Goal: Navigation & Orientation: Find specific page/section

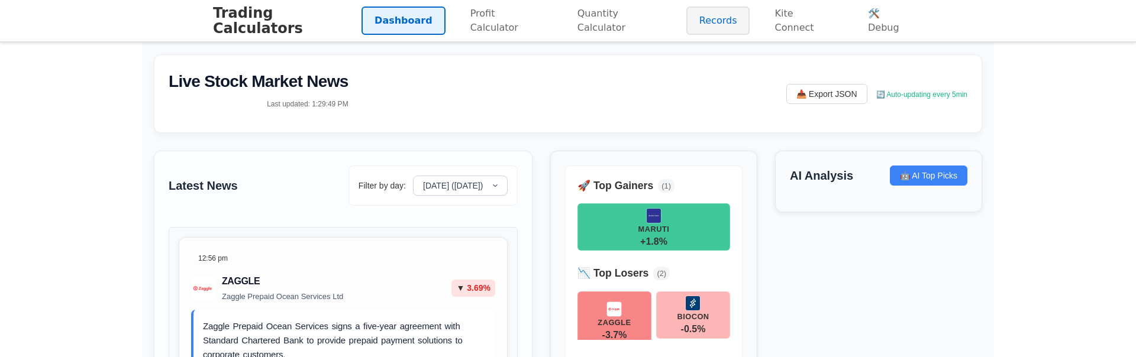
click at [715, 28] on link "Records" at bounding box center [718, 21] width 64 height 28
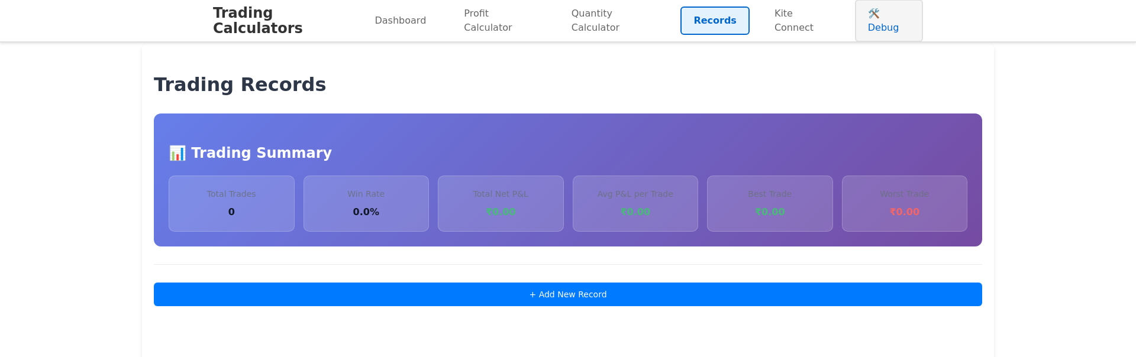
click at [894, 19] on link "🛠️ Debug" at bounding box center [889, 20] width 68 height 43
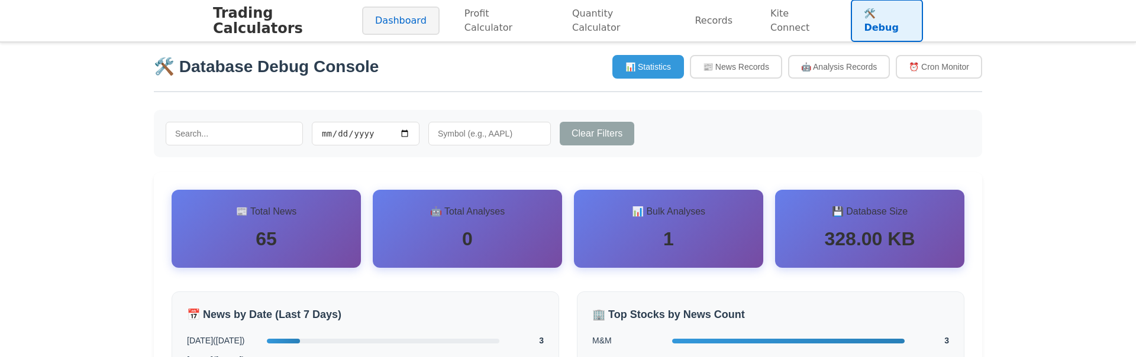
click at [410, 7] on link "Dashboard" at bounding box center [400, 21] width 77 height 28
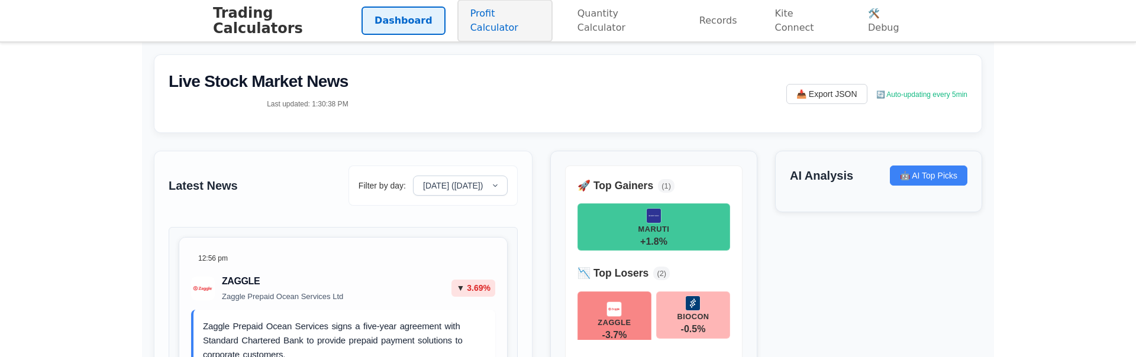
click at [480, 15] on link "Profit Calculator" at bounding box center [504, 20] width 95 height 43
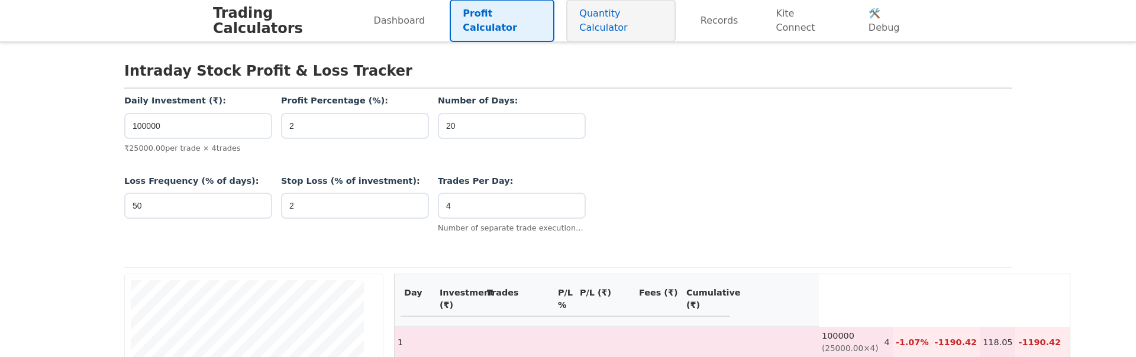
click at [613, 21] on link "Quantity Calculator" at bounding box center [620, 20] width 109 height 43
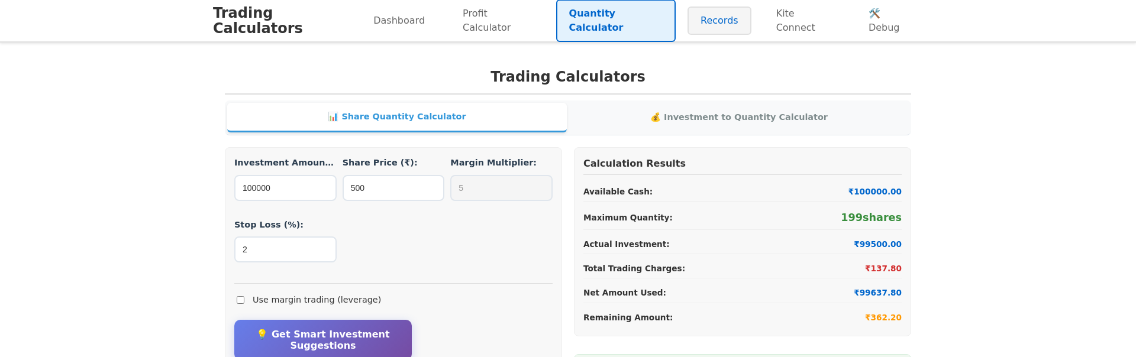
scroll to position [0, 1]
click at [722, 17] on link "Records" at bounding box center [719, 21] width 64 height 28
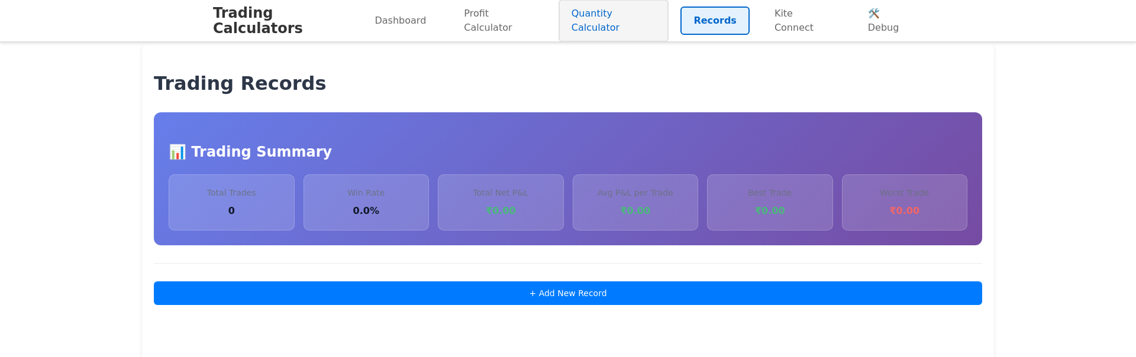
scroll to position [0, 1]
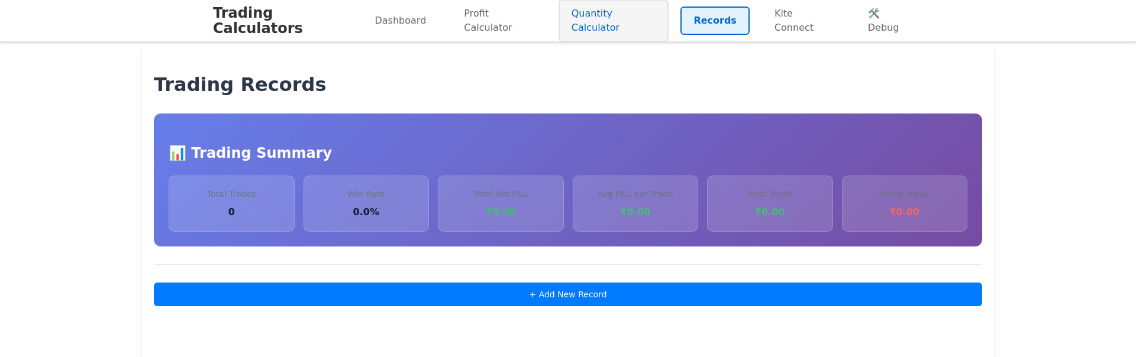
click at [649, 17] on link "Quantity Calculator" at bounding box center [613, 20] width 111 height 43
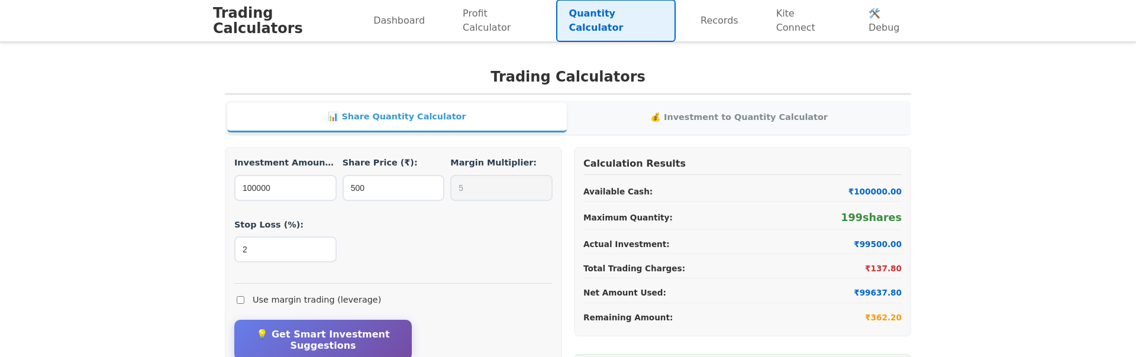
scroll to position [4, 1]
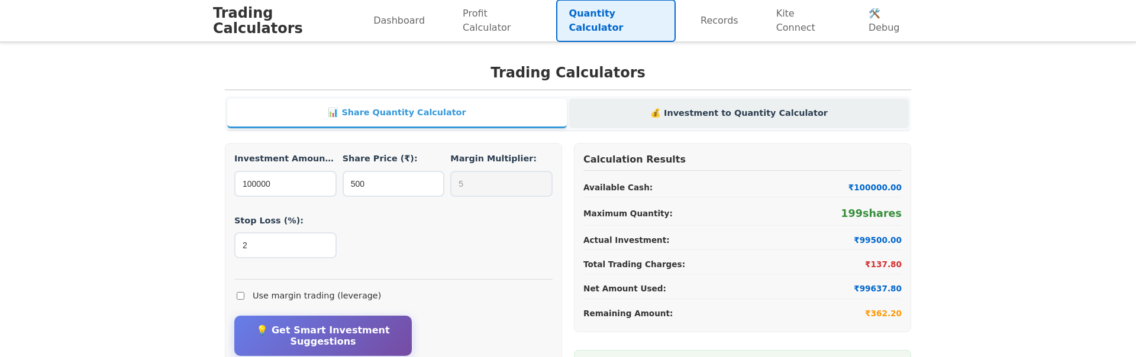
click at [636, 117] on button "💰 Investment to Quantity Calculator" at bounding box center [739, 114] width 340 height 30
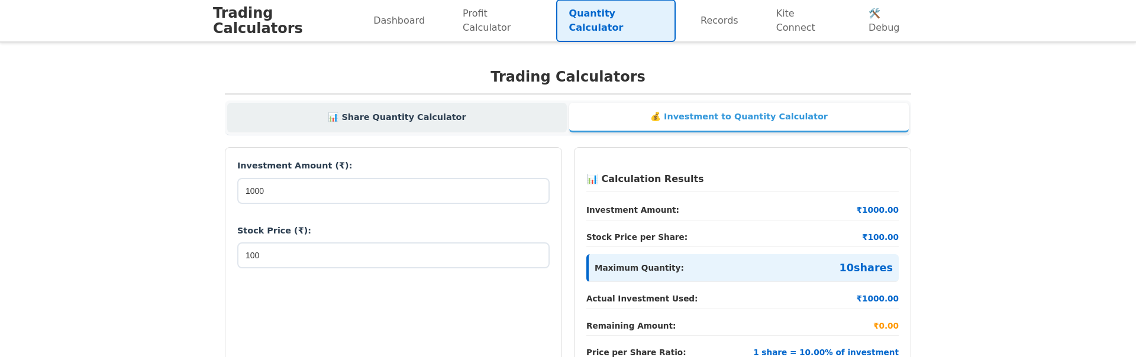
scroll to position [0, 0]
click at [484, 117] on button "📊 Share Quantity Calculator" at bounding box center [397, 118] width 340 height 30
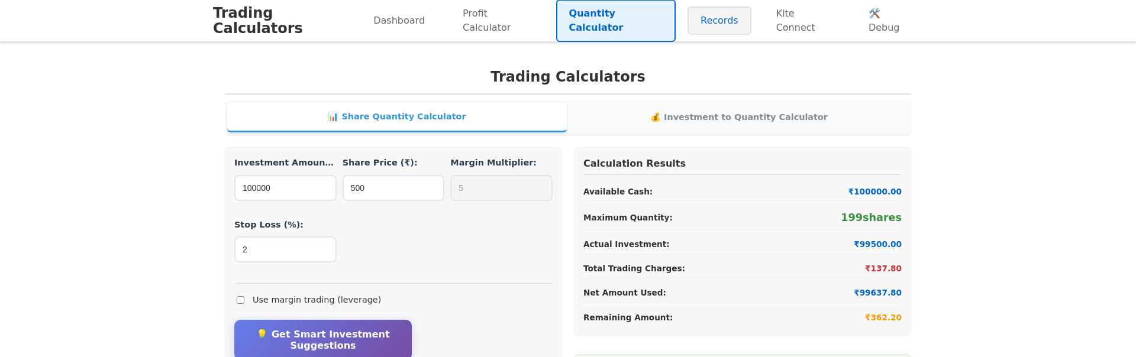
click at [703, 28] on link "Records" at bounding box center [719, 21] width 64 height 28
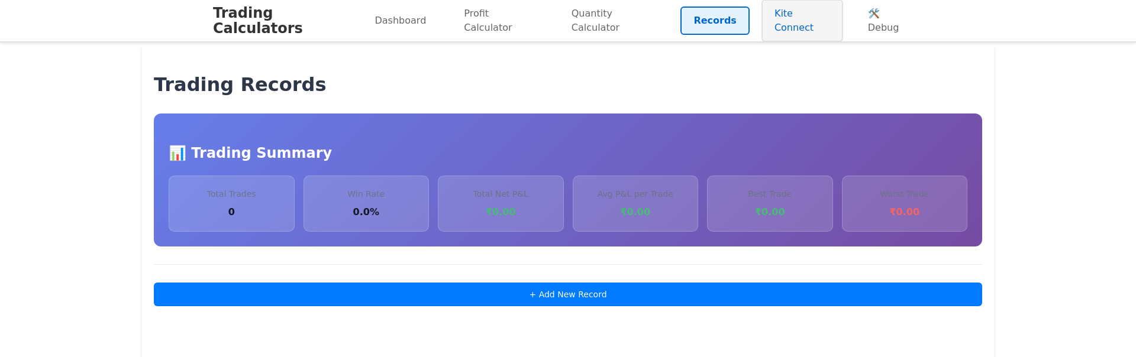
click at [799, 21] on link "Kite Connect" at bounding box center [802, 20] width 82 height 43
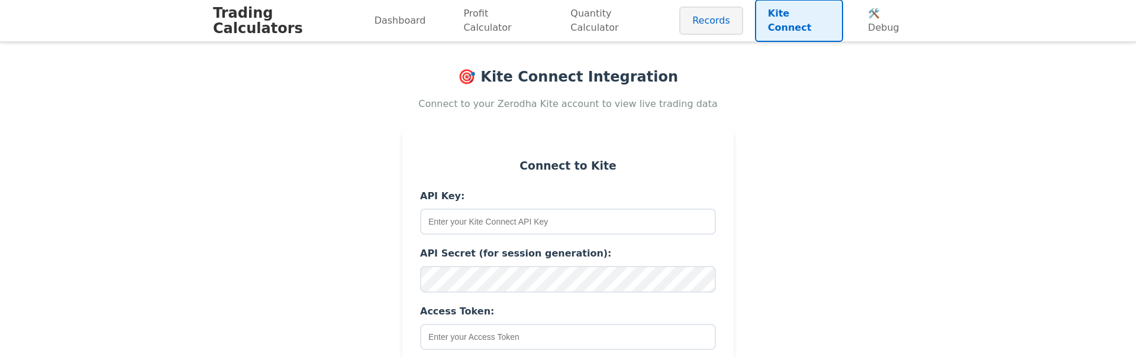
click at [725, 20] on link "Records" at bounding box center [711, 21] width 64 height 28
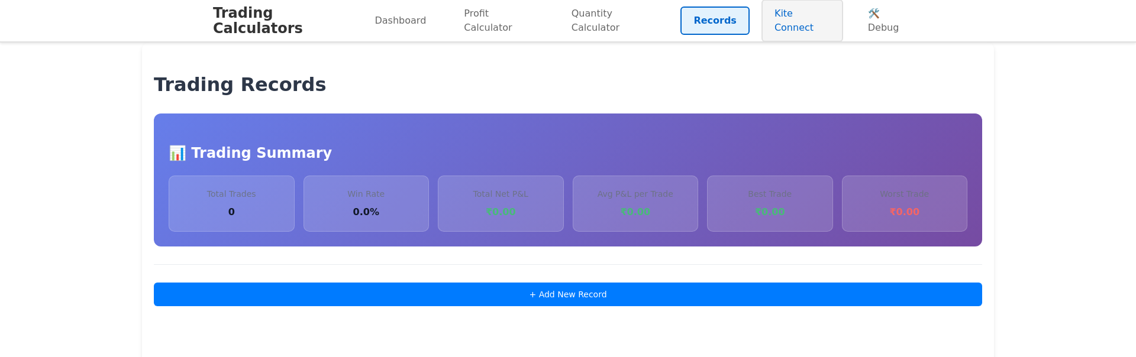
click at [793, 16] on link "Kite Connect" at bounding box center [802, 20] width 82 height 43
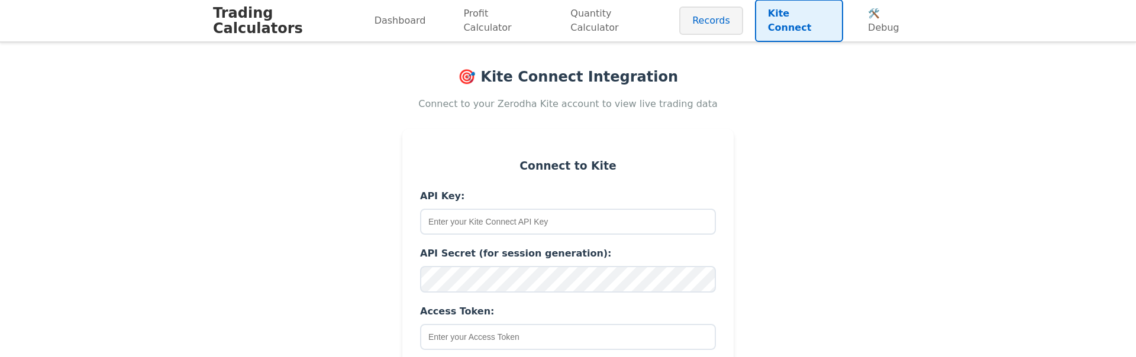
click at [712, 22] on link "Records" at bounding box center [711, 21] width 64 height 28
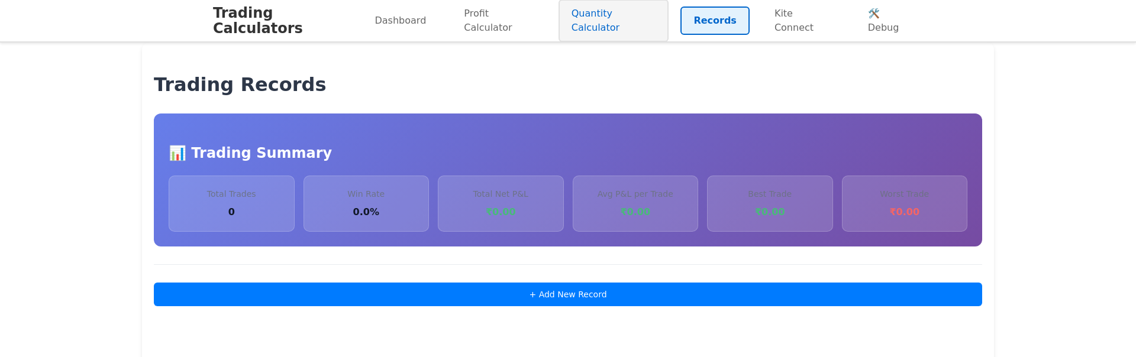
click at [644, 21] on link "Quantity Calculator" at bounding box center [613, 20] width 111 height 43
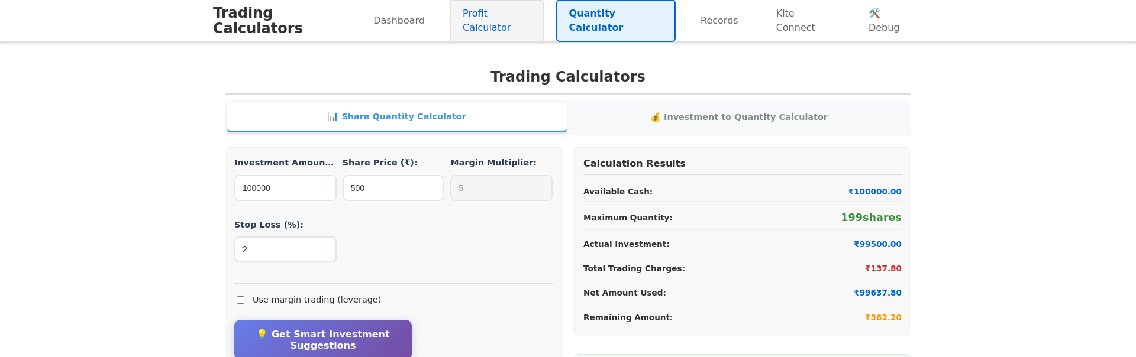
click at [527, 28] on link "Profit Calculator" at bounding box center [497, 20] width 95 height 43
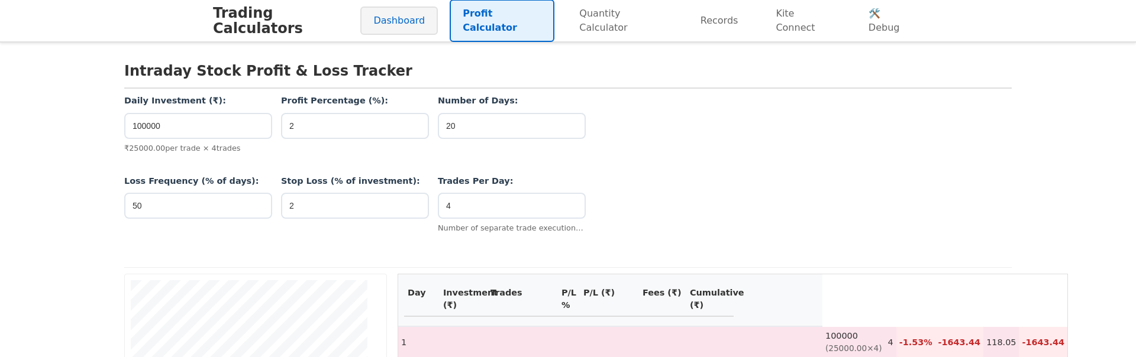
click at [387, 21] on link "Dashboard" at bounding box center [398, 21] width 77 height 28
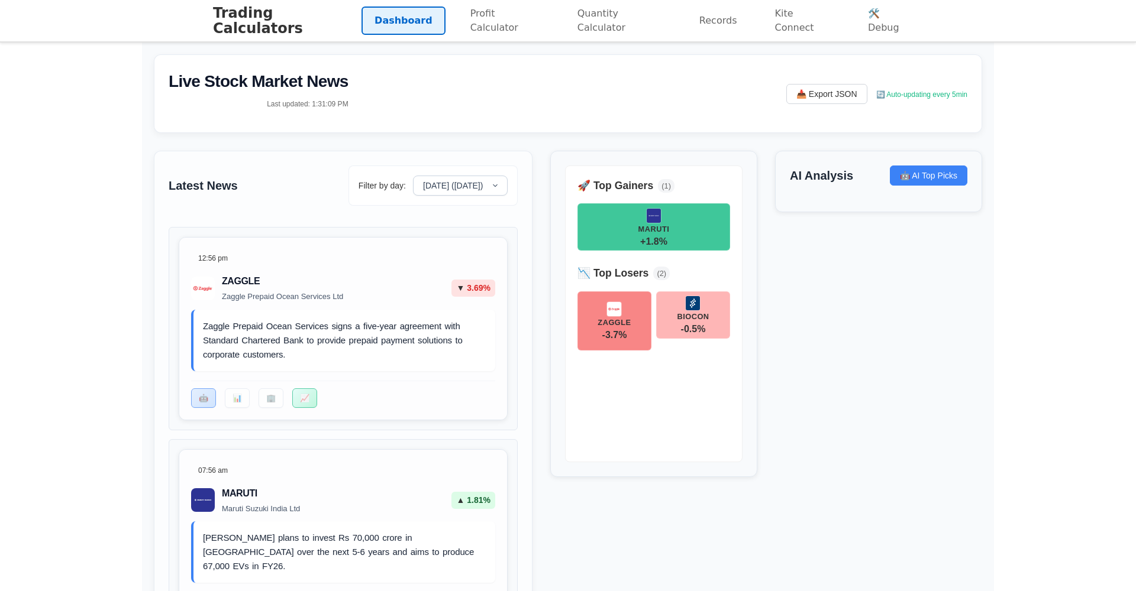
click at [593, 1] on div "Trading Calculators Dashboard Profit Calculator Quantity Calculator Records Kit…" at bounding box center [567, 20] width 733 height 41
